Goal: Information Seeking & Learning: Learn about a topic

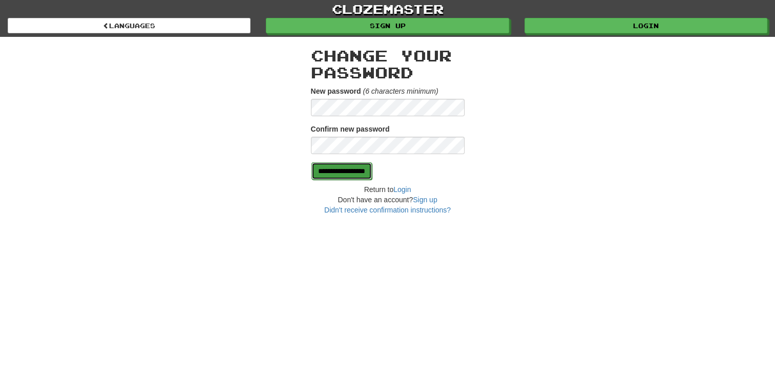
click at [345, 171] on input "**********" at bounding box center [341, 170] width 60 height 17
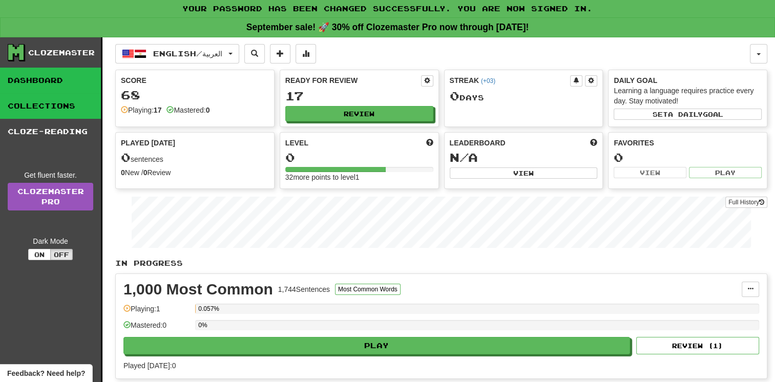
click at [52, 104] on link "Collections" at bounding box center [50, 106] width 101 height 26
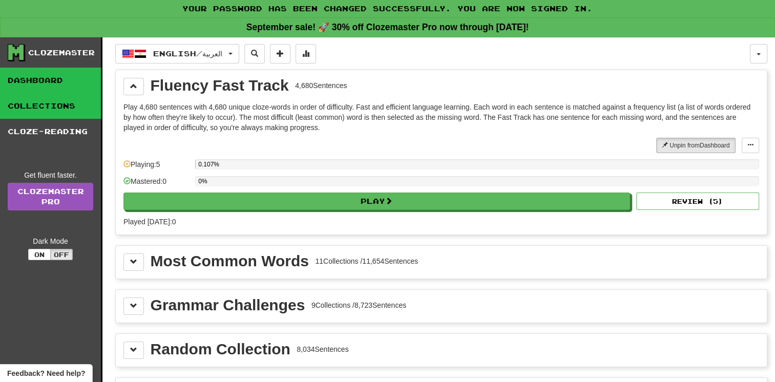
click at [37, 79] on link "Dashboard" at bounding box center [50, 81] width 101 height 26
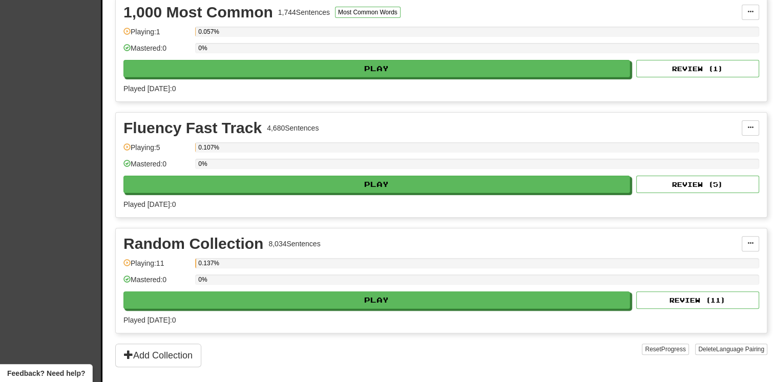
scroll to position [307, 0]
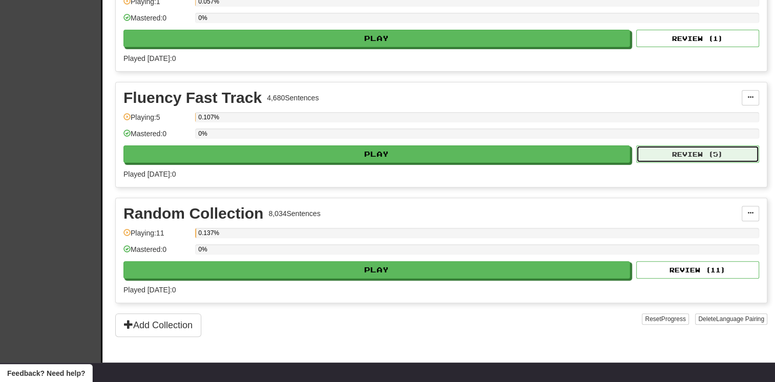
click at [702, 155] on button "Review ( 5 )" at bounding box center [697, 153] width 123 height 17
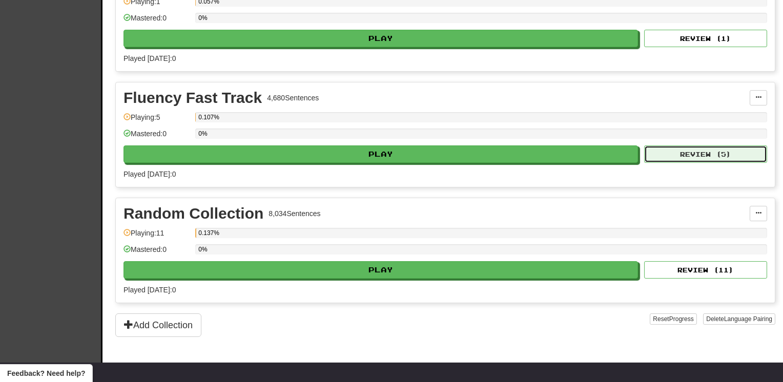
select select "**"
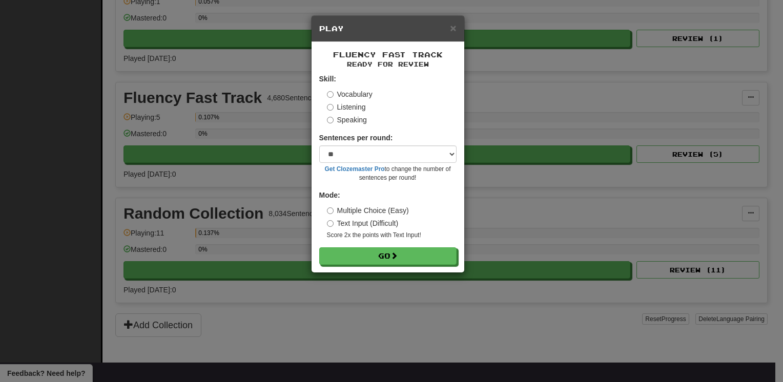
click at [447, 27] on h5 "Play" at bounding box center [387, 29] width 137 height 10
click at [456, 28] on span "×" at bounding box center [453, 28] width 6 height 12
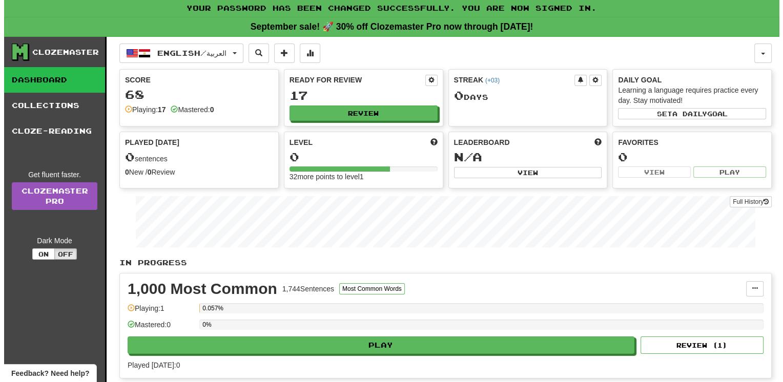
scroll to position [0, 0]
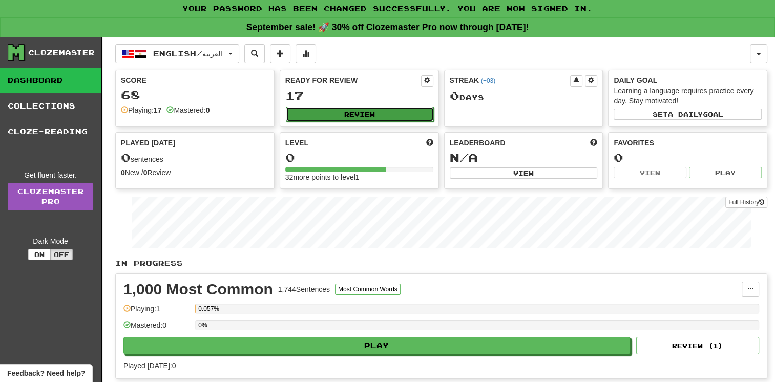
click at [345, 114] on button "Review" at bounding box center [360, 114] width 148 height 15
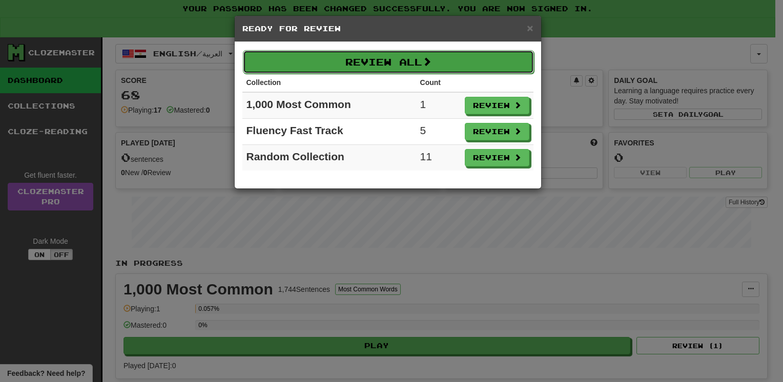
click at [361, 65] on button "Review All" at bounding box center [388, 62] width 291 height 24
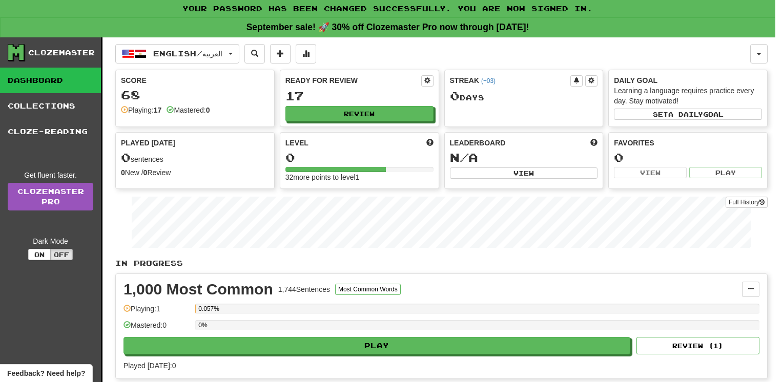
select select "**"
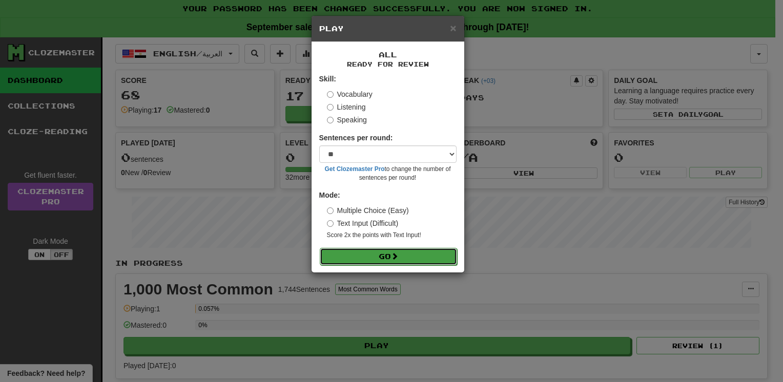
click at [389, 255] on button "Go" at bounding box center [388, 256] width 137 height 17
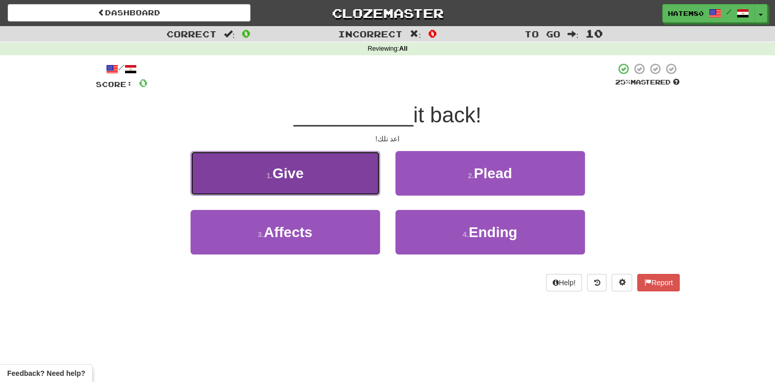
click at [330, 180] on button "1 . Give" at bounding box center [286, 173] width 190 height 45
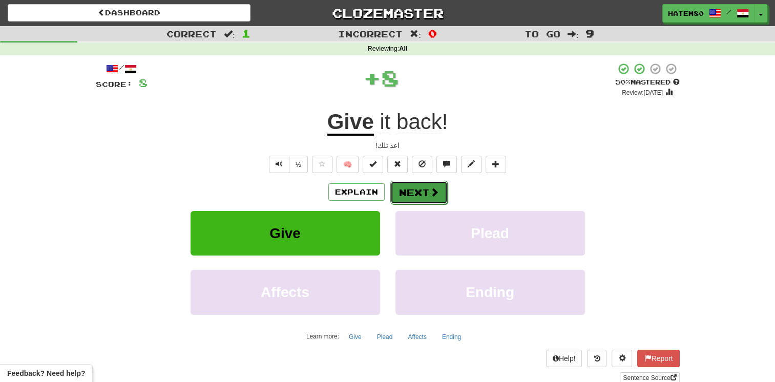
click at [420, 191] on button "Next" at bounding box center [418, 193] width 57 height 24
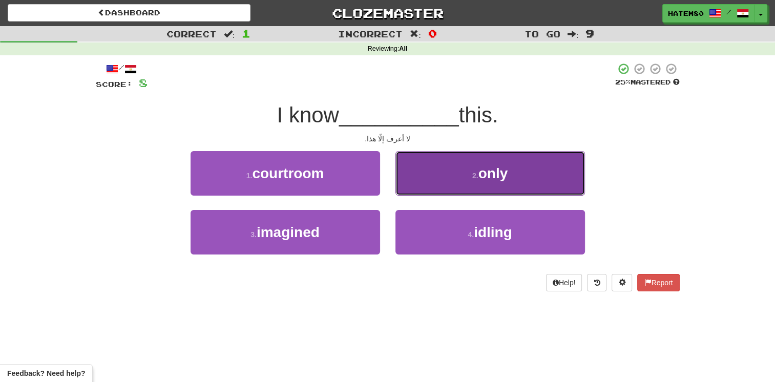
click at [488, 167] on span "only" at bounding box center [493, 173] width 30 height 16
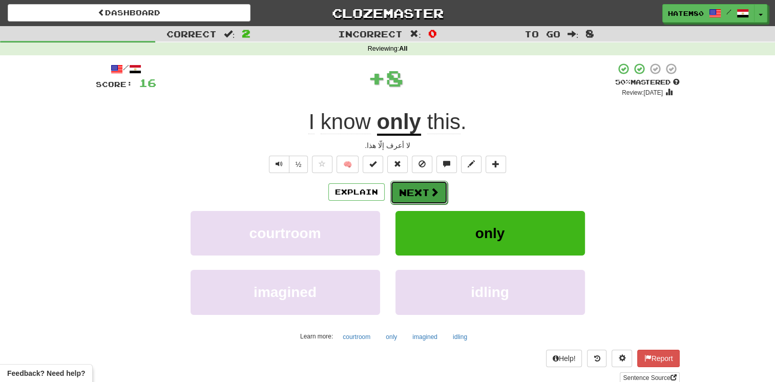
click at [412, 196] on button "Next" at bounding box center [418, 193] width 57 height 24
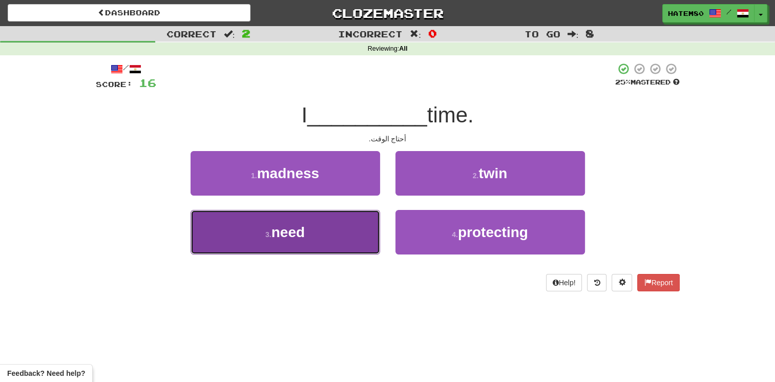
click at [296, 236] on span "need" at bounding box center [288, 232] width 33 height 16
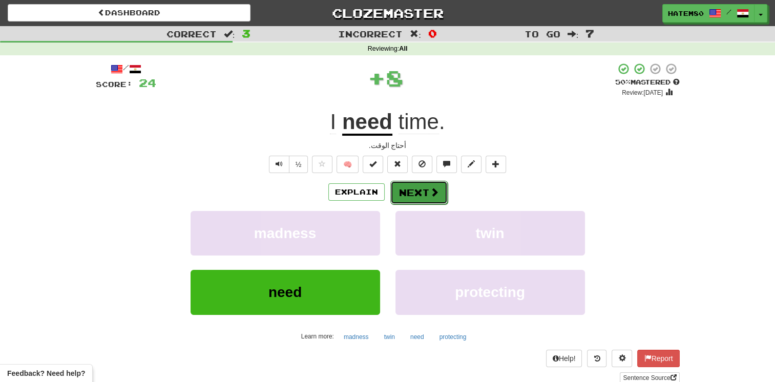
click at [415, 198] on button "Next" at bounding box center [418, 193] width 57 height 24
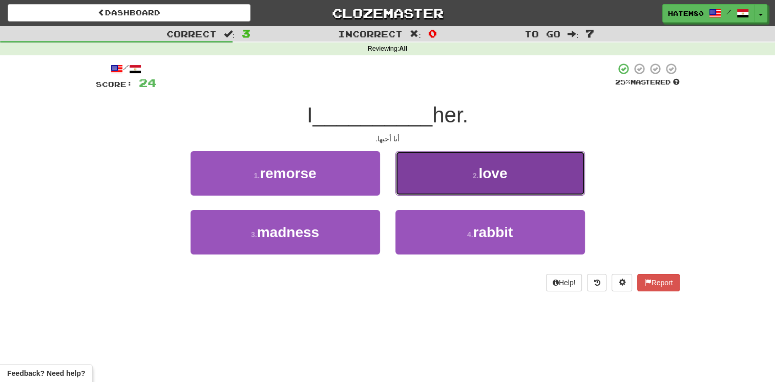
click at [485, 178] on span "love" at bounding box center [492, 173] width 29 height 16
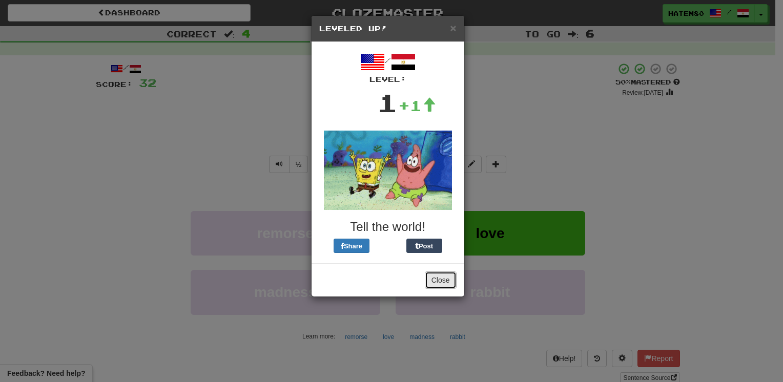
click at [437, 280] on button "Close" at bounding box center [441, 280] width 32 height 17
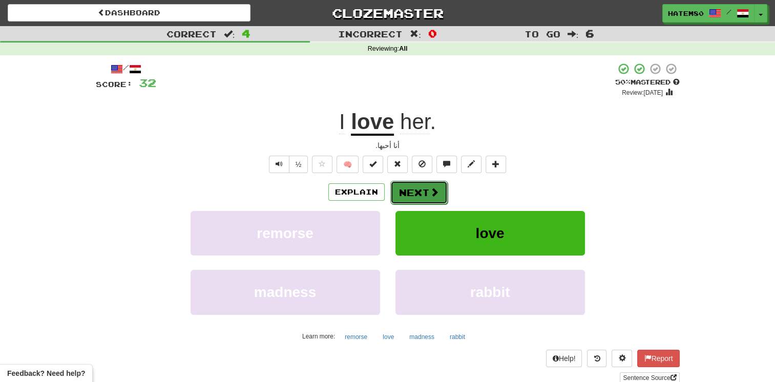
click at [427, 197] on button "Next" at bounding box center [418, 193] width 57 height 24
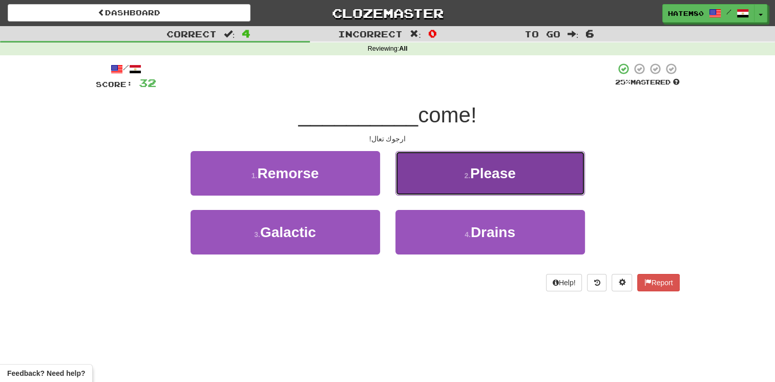
click at [493, 170] on span "Please" at bounding box center [493, 173] width 46 height 16
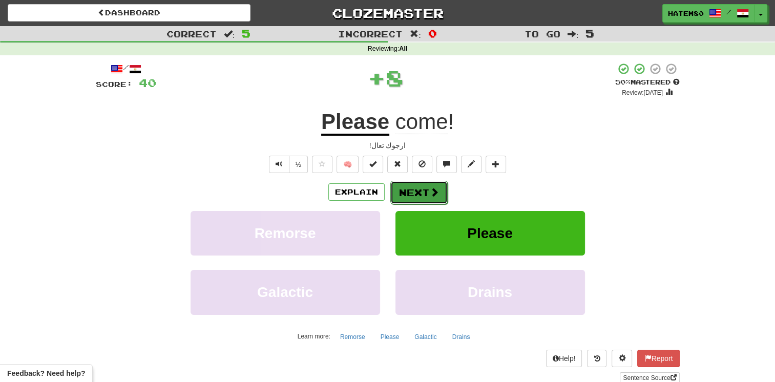
click at [424, 200] on button "Next" at bounding box center [418, 193] width 57 height 24
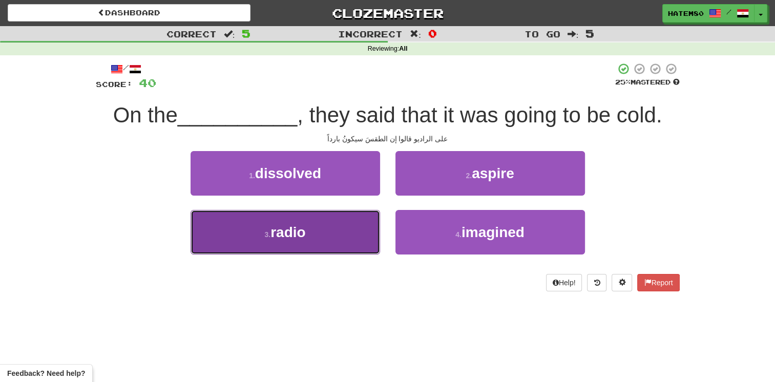
click at [313, 244] on button "3 . radio" at bounding box center [286, 232] width 190 height 45
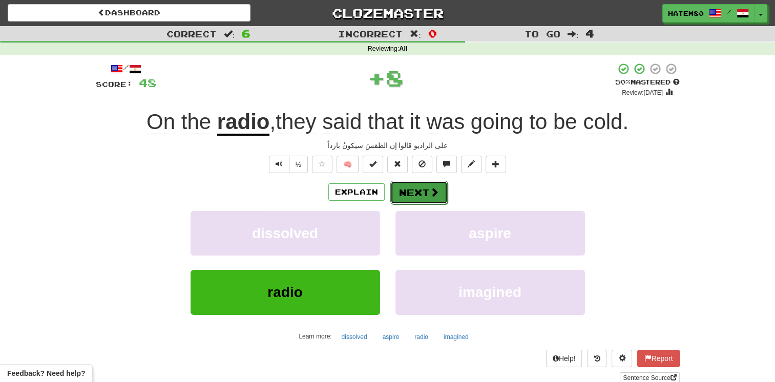
click at [415, 182] on button "Next" at bounding box center [418, 193] width 57 height 24
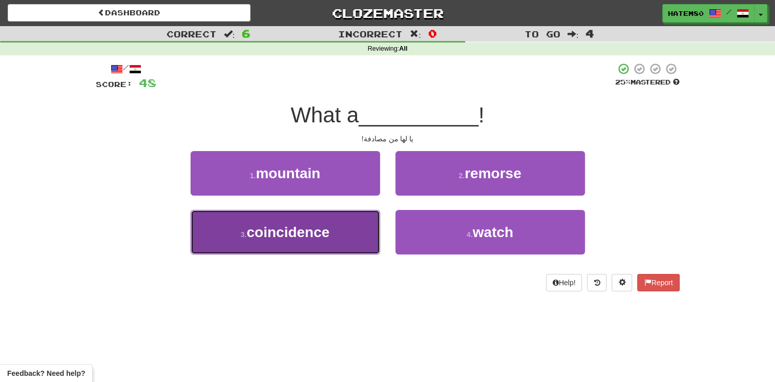
click at [291, 239] on span "coincidence" at bounding box center [287, 232] width 83 height 16
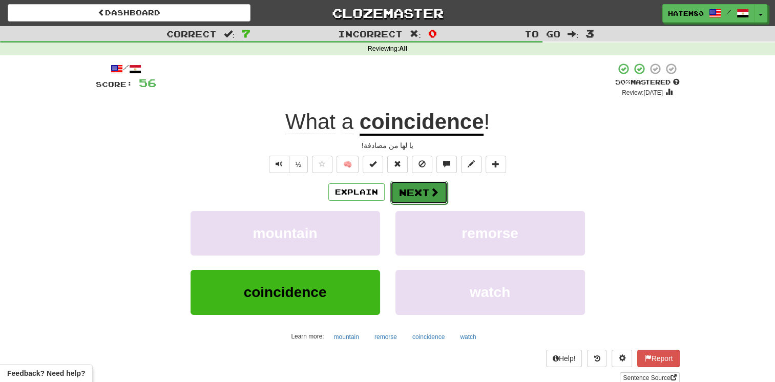
click at [428, 198] on button "Next" at bounding box center [418, 193] width 57 height 24
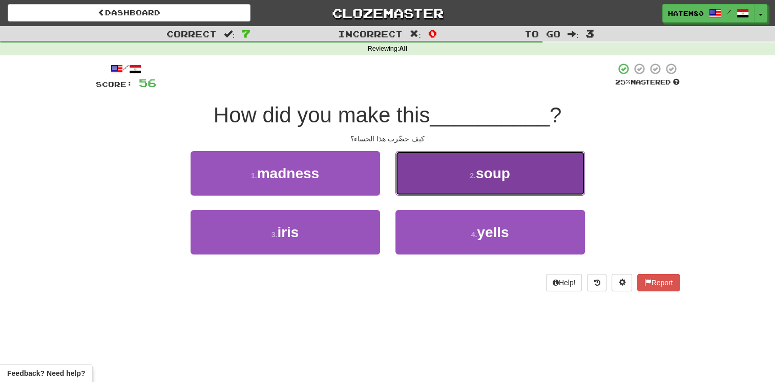
click at [461, 178] on button "2 . soup" at bounding box center [490, 173] width 190 height 45
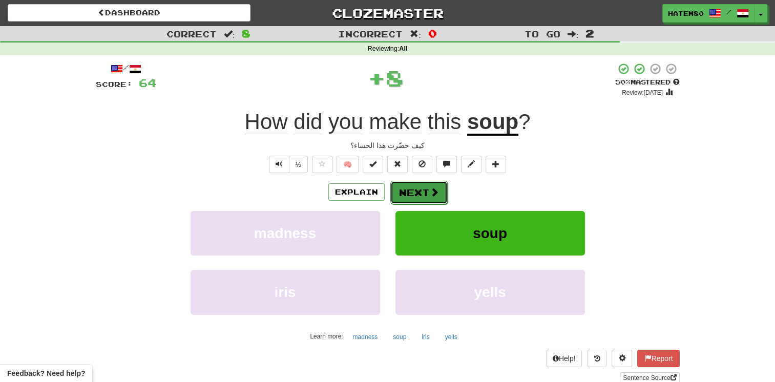
click at [439, 193] on button "Next" at bounding box center [418, 193] width 57 height 24
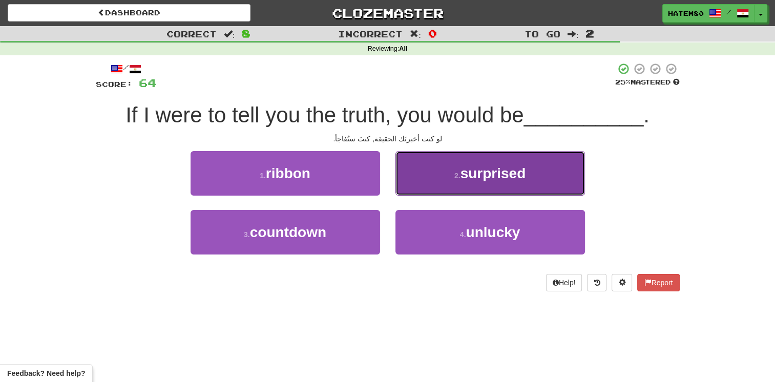
click at [475, 187] on button "2 . surprised" at bounding box center [490, 173] width 190 height 45
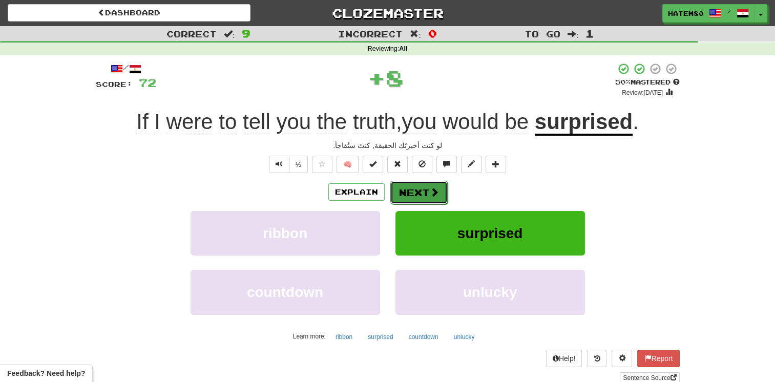
click at [430, 195] on span at bounding box center [434, 191] width 9 height 9
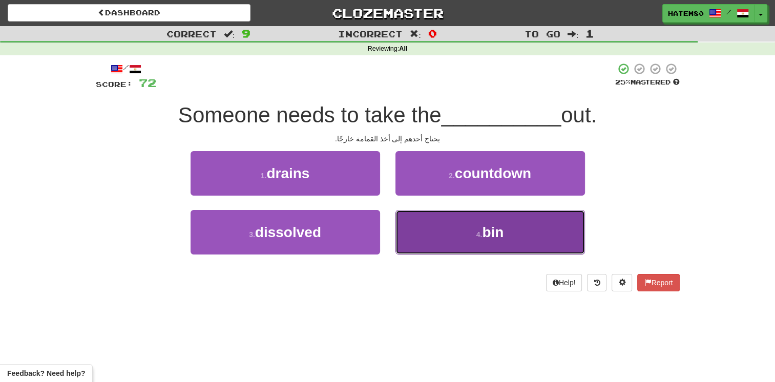
click at [473, 247] on button "4 . bin" at bounding box center [490, 232] width 190 height 45
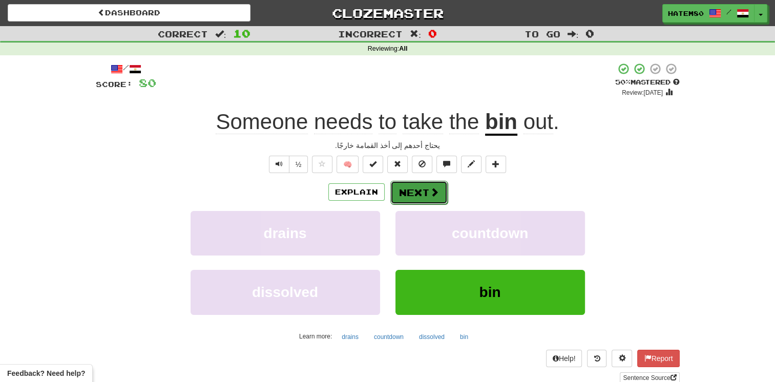
click at [429, 198] on button "Next" at bounding box center [418, 193] width 57 height 24
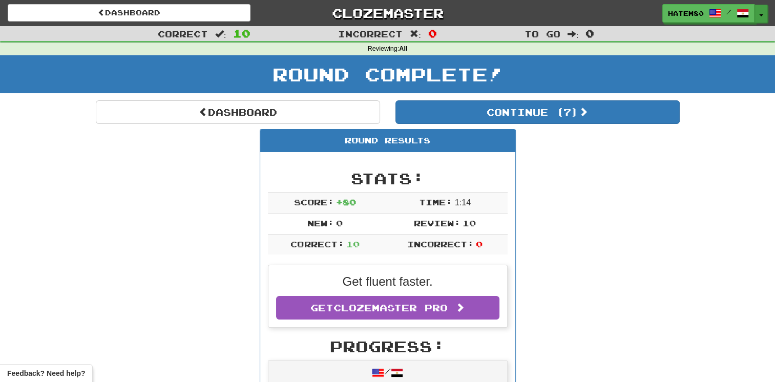
click at [760, 13] on button "Toggle Dropdown" at bounding box center [761, 14] width 13 height 18
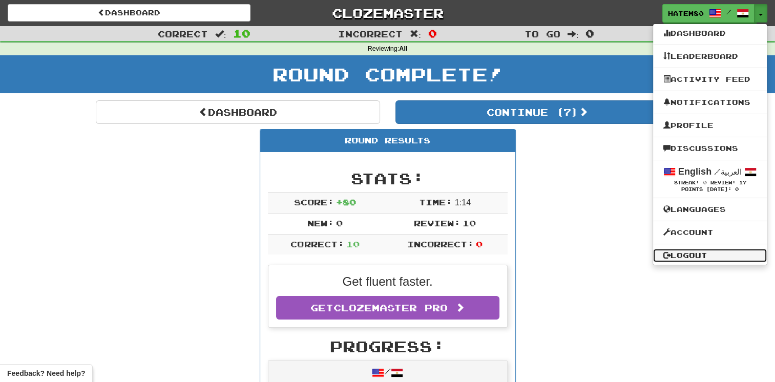
click at [696, 253] on link "Logout" at bounding box center [710, 255] width 114 height 13
